Goal: Task Accomplishment & Management: Use online tool/utility

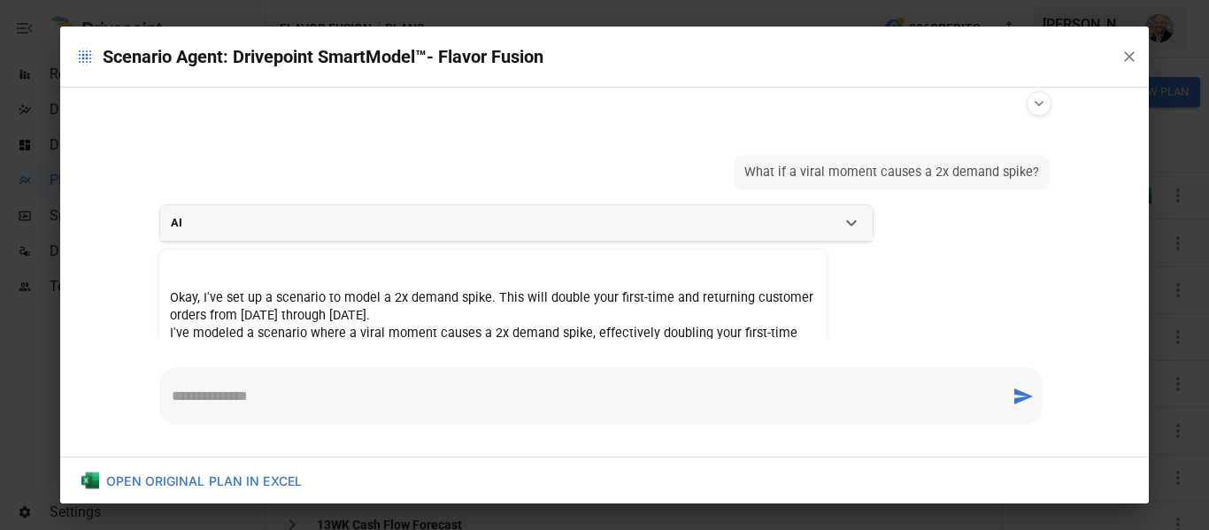
scroll to position [7, 0]
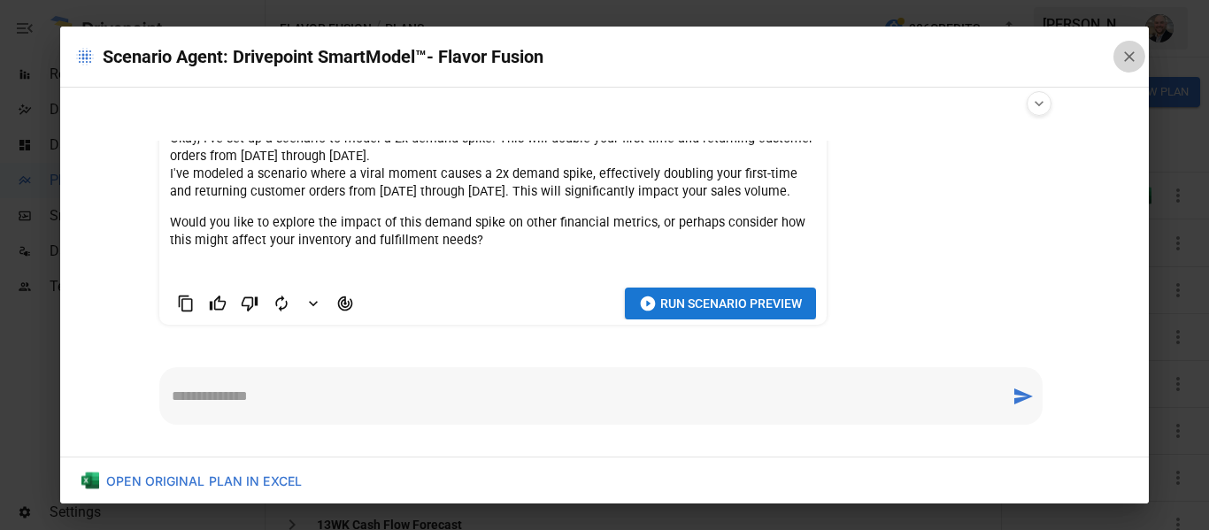
click at [1127, 56] on icon "button" at bounding box center [1130, 57] width 18 height 18
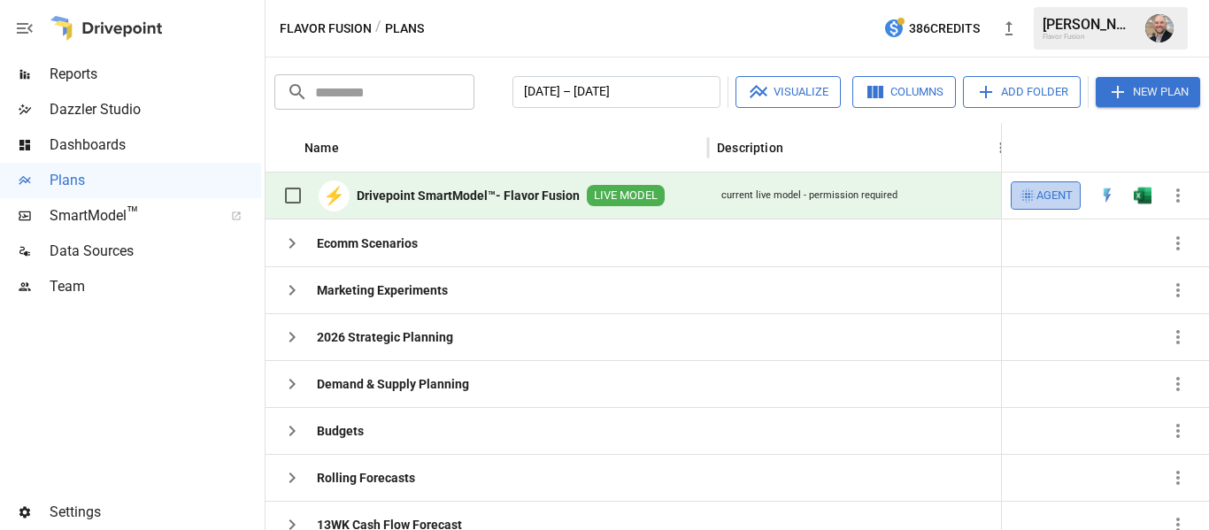
click at [1034, 190] on icon "button" at bounding box center [1028, 196] width 18 height 18
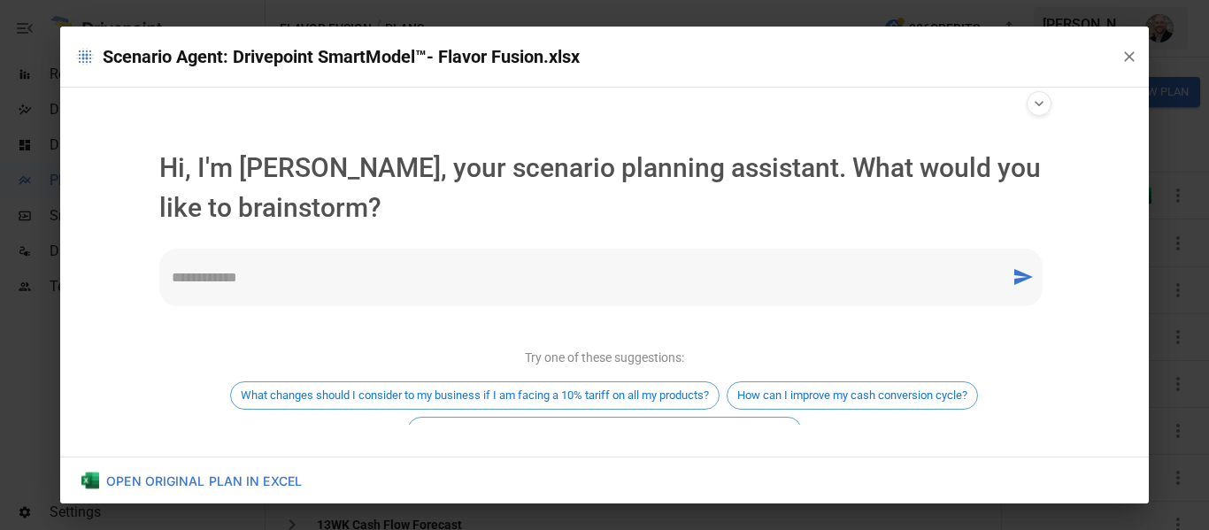
scroll to position [119, 0]
